Goal: Navigation & Orientation: Find specific page/section

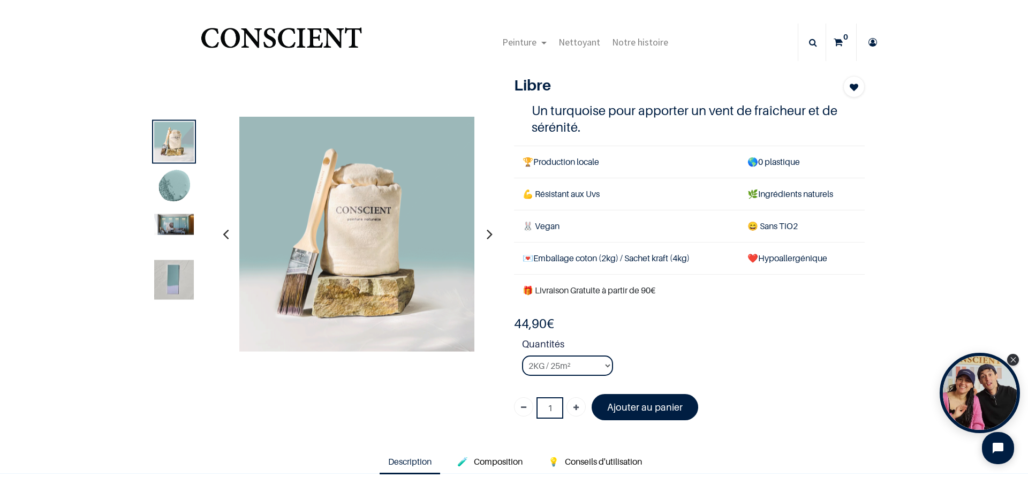
click at [166, 184] on img at bounding box center [174, 188] width 40 height 40
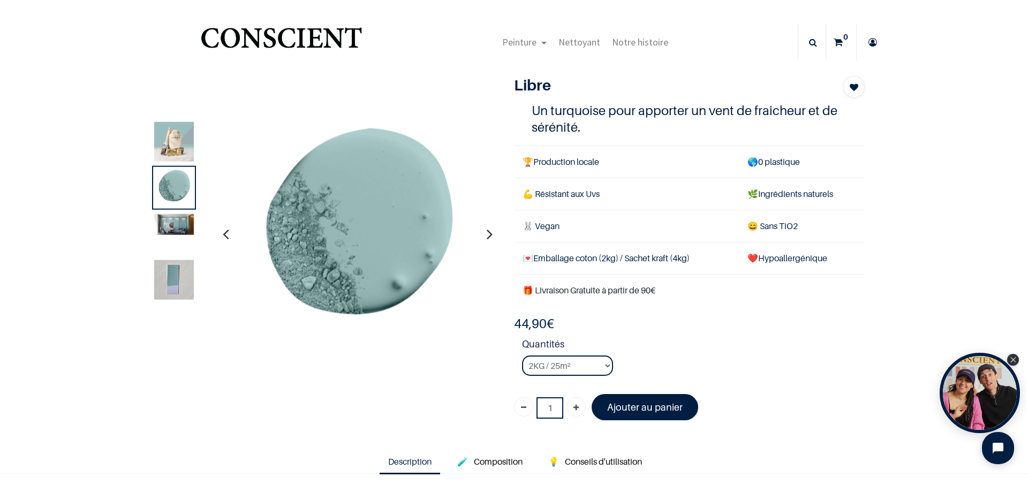
click at [175, 280] on img at bounding box center [174, 280] width 40 height 40
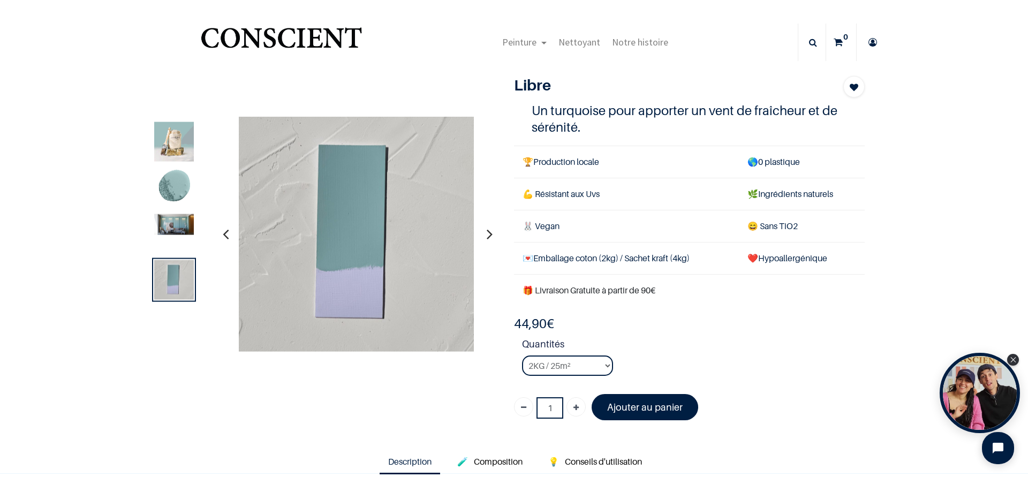
click at [171, 222] on img at bounding box center [174, 224] width 40 height 21
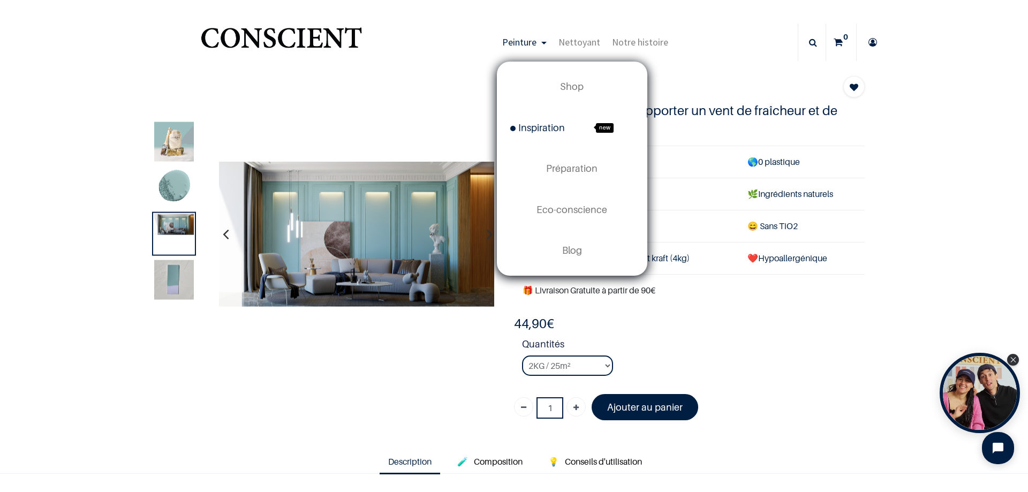
click at [536, 127] on span "Inspiration" at bounding box center [537, 127] width 55 height 11
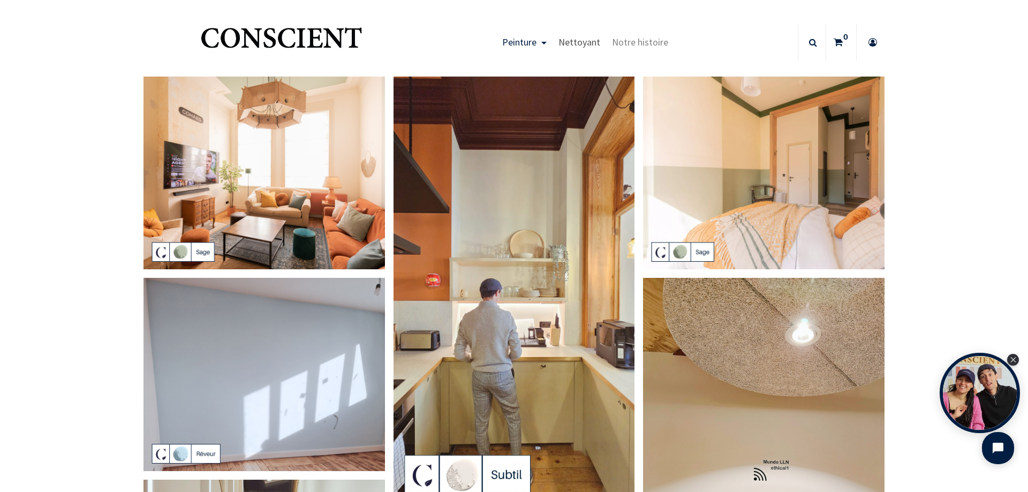
click at [577, 40] on span "Nettoyant" at bounding box center [580, 42] width 42 height 12
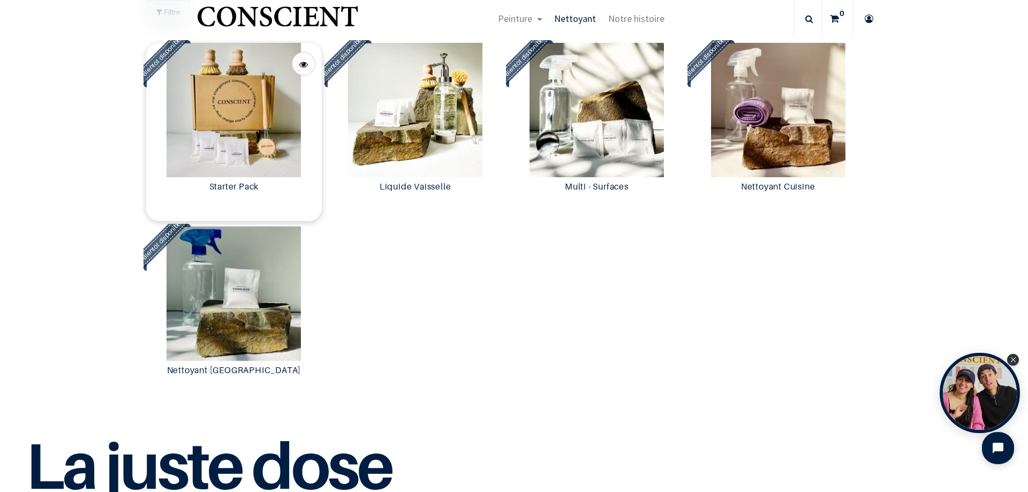
scroll to position [1018, 0]
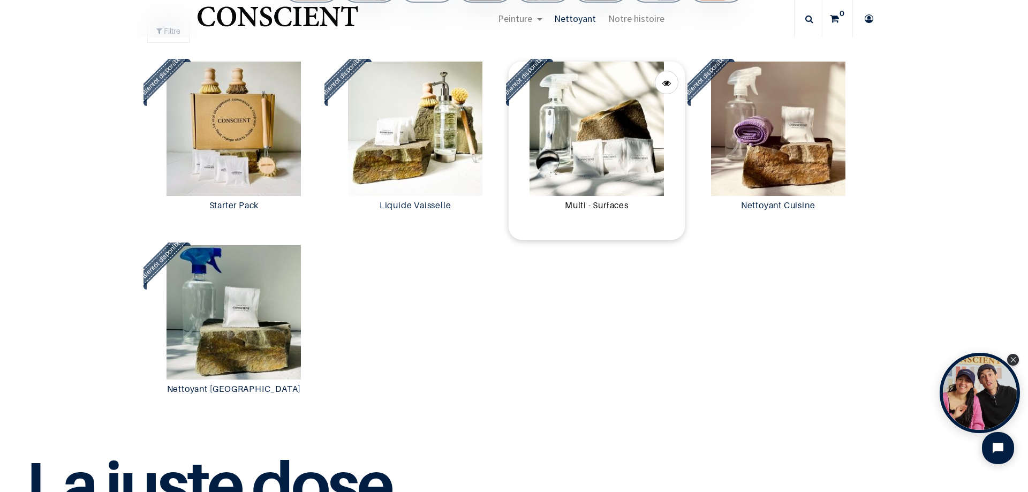
click at [599, 209] on link "Multi - Surfaces" at bounding box center [597, 206] width 168 height 12
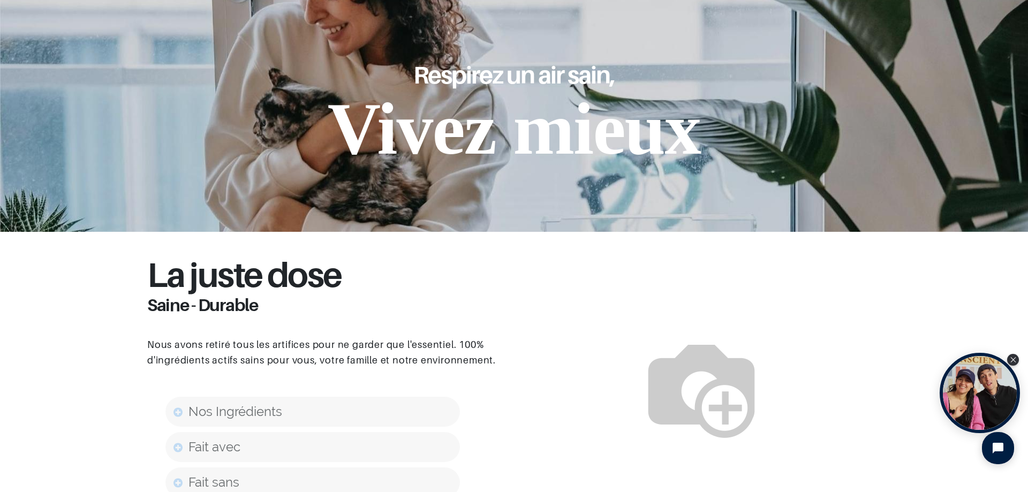
scroll to position [589, 0]
